Goal: Information Seeking & Learning: Learn about a topic

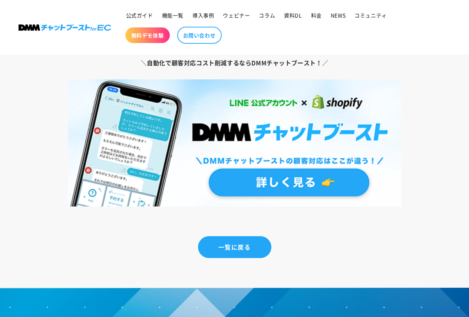
scroll to position [5335, 0]
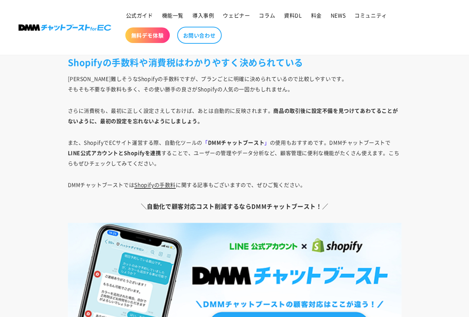
click at [169, 184] on link "Shopifyの手数料" at bounding box center [154, 184] width 41 height 7
drag, startPoint x: 209, startPoint y: 142, endPoint x: 266, endPoint y: 142, distance: 57.4
click at [266, 142] on p "また、ShopifyでECサイト運営する際、自動化ツールの 「 DMMチャットブースト 」 の使用もおすすめです。DMMチャットブーストで LINE公式アカウ…" at bounding box center [234, 152] width 333 height 31
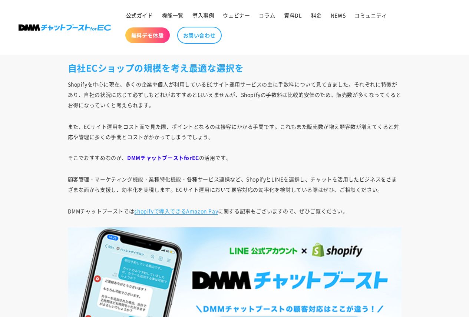
scroll to position [2779, 0]
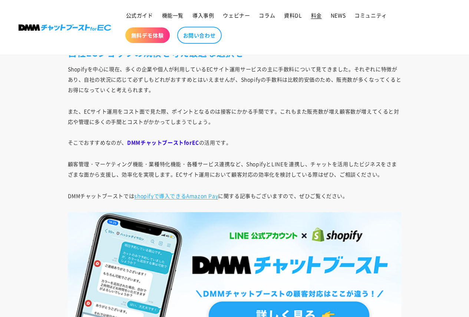
click at [316, 15] on span "料金" at bounding box center [316, 15] width 11 height 7
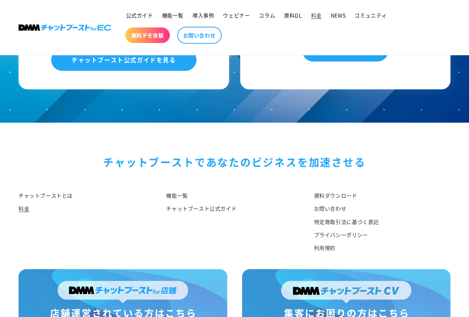
scroll to position [898, 0]
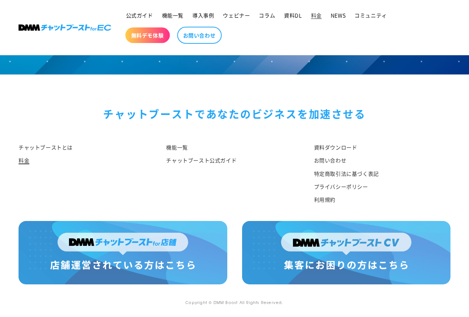
click at [25, 161] on link "料金" at bounding box center [24, 160] width 11 height 13
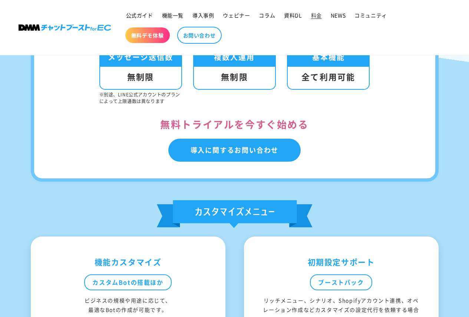
scroll to position [185, 0]
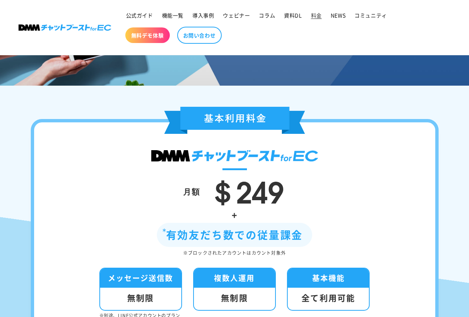
scroll to position [74, 0]
